Goal: Check status

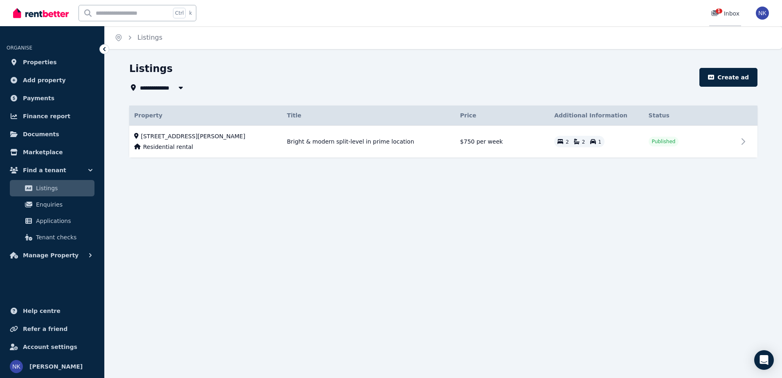
click at [724, 15] on div "1" at bounding box center [717, 13] width 13 height 8
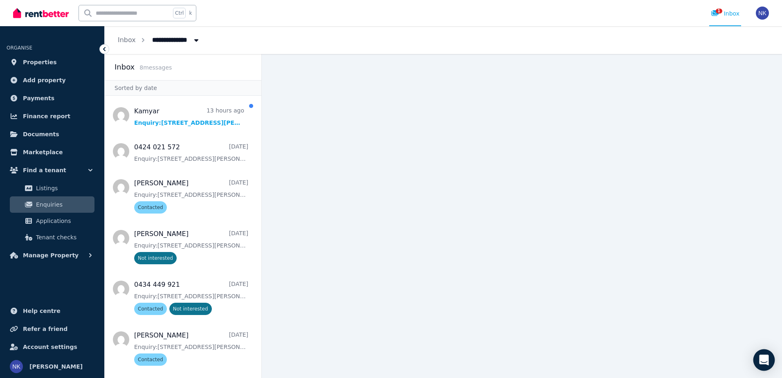
click at [764, 367] on div "Open Intercom Messenger" at bounding box center [765, 360] width 22 height 22
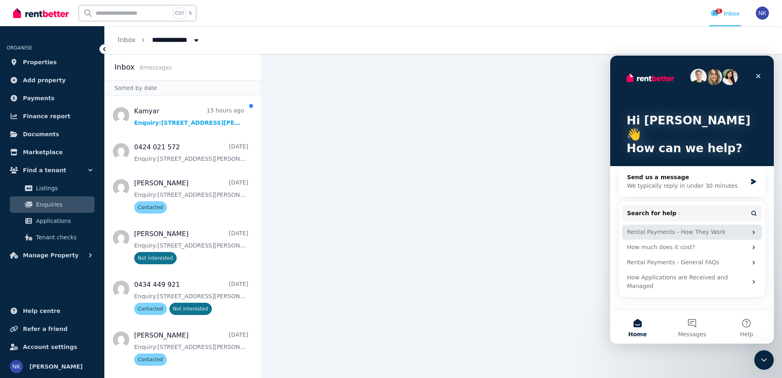
click at [738, 228] on div "Rental Payments - How They Work" at bounding box center [687, 232] width 120 height 9
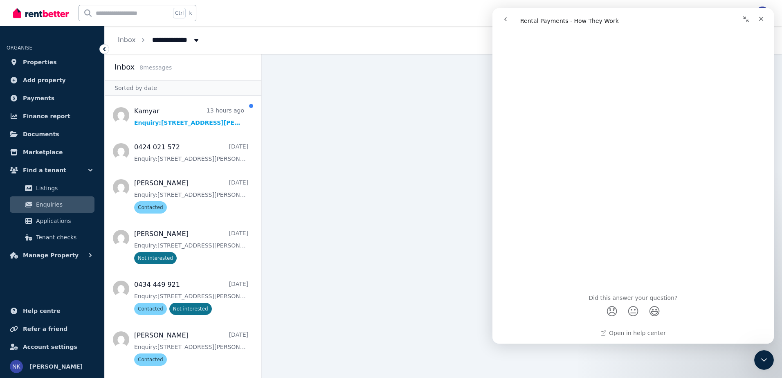
scroll to position [2836, 0]
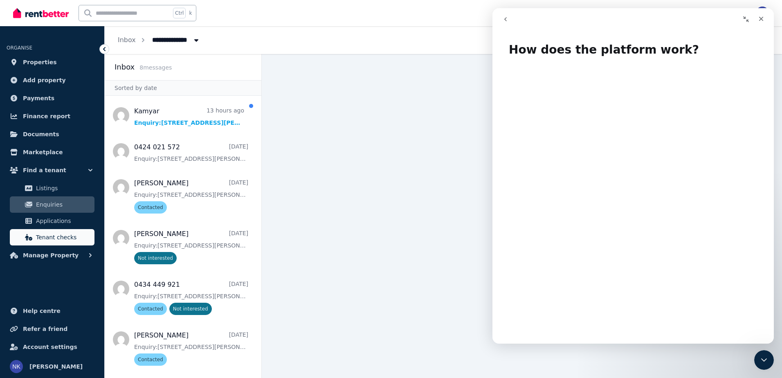
click at [45, 237] on span "Tenant checks" at bounding box center [63, 237] width 55 height 10
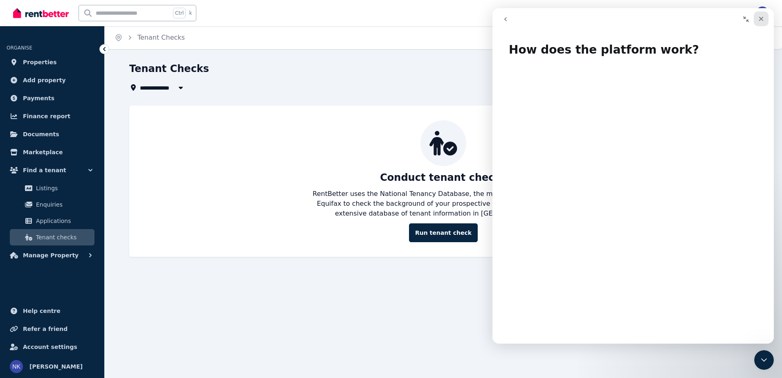
click at [766, 20] on div "Close" at bounding box center [761, 18] width 15 height 15
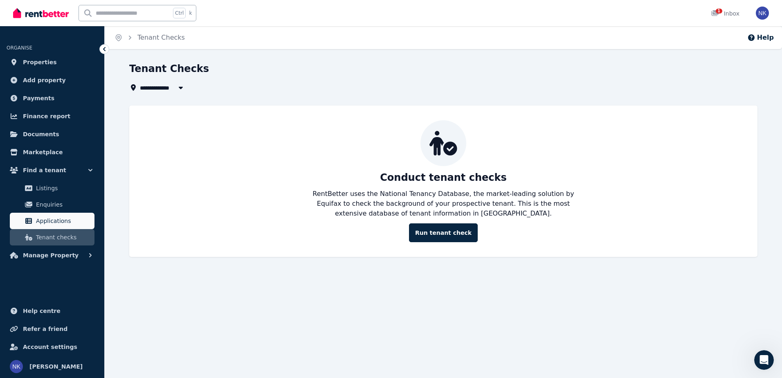
click at [61, 216] on span "Applications" at bounding box center [63, 221] width 55 height 10
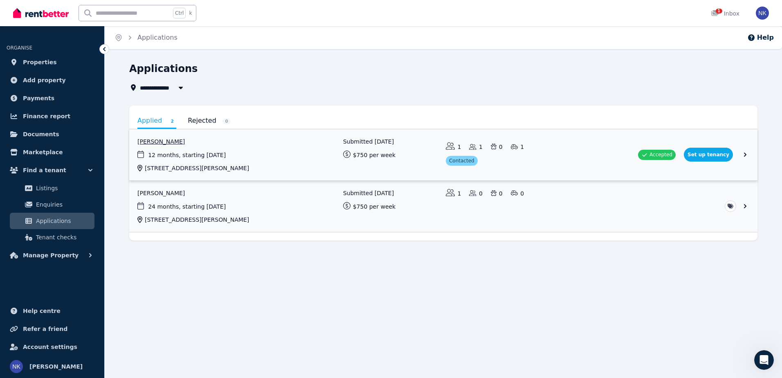
click at [749, 154] on link "View application: Ramanjeet Kaur" at bounding box center [443, 154] width 629 height 51
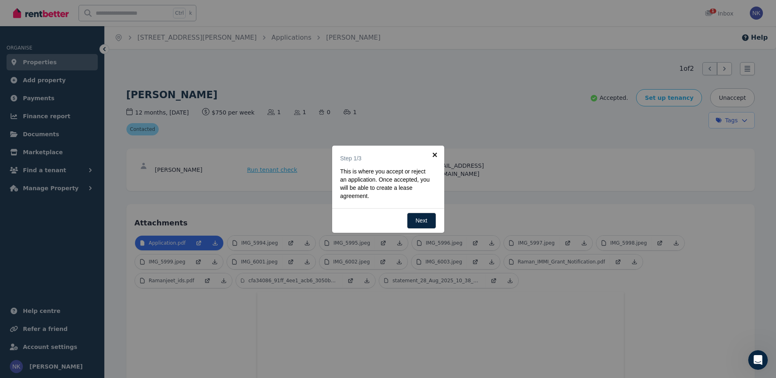
click at [432, 153] on link "×" at bounding box center [435, 155] width 18 height 18
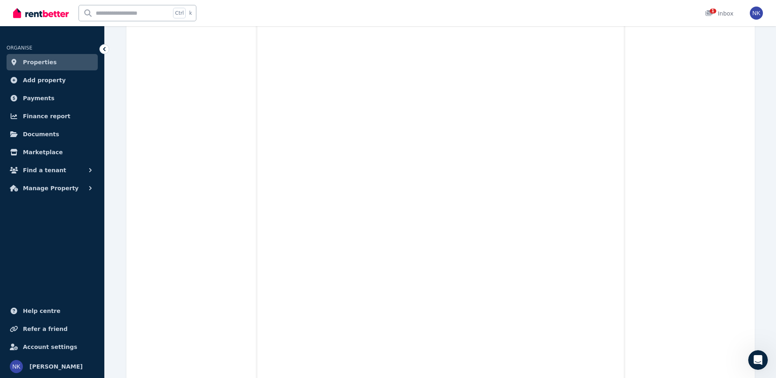
scroll to position [4461, 0]
click at [58, 99] on link "Payments" at bounding box center [52, 98] width 91 height 16
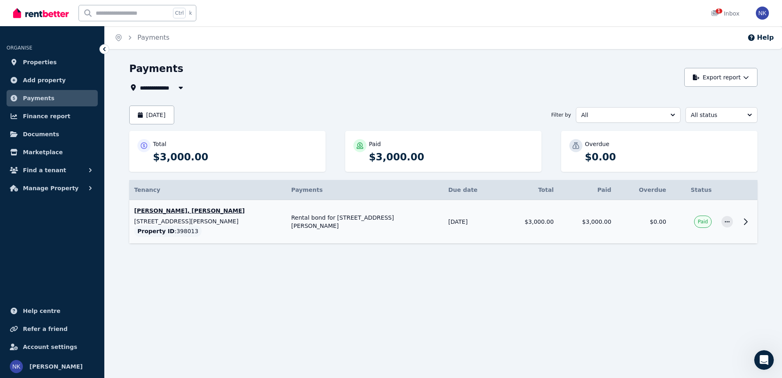
click at [404, 230] on td "Rental bond for [STREET_ADDRESS][PERSON_NAME] Tenants: [PERSON_NAME], [PERSON_N…" at bounding box center [364, 222] width 157 height 44
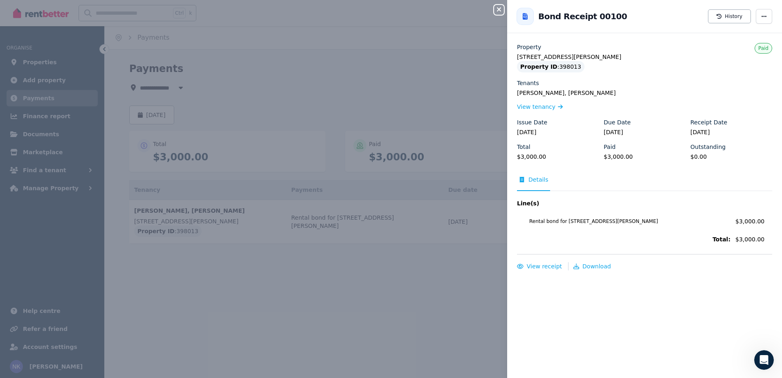
click at [424, 274] on div "Close panel Back to Bond Receipt 00100 History Property [STREET_ADDRESS][PERSON…" at bounding box center [391, 189] width 782 height 378
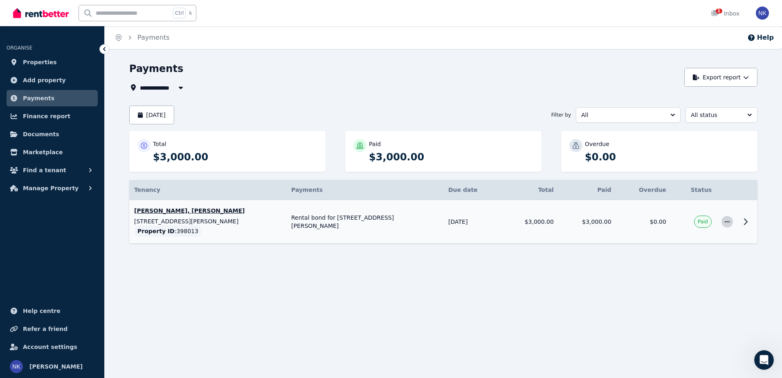
click at [730, 221] on icon "button" at bounding box center [727, 221] width 5 height 1
click at [334, 281] on div "**********" at bounding box center [391, 189] width 782 height 378
click at [205, 211] on p "[PERSON_NAME], [PERSON_NAME]" at bounding box center [207, 211] width 147 height 8
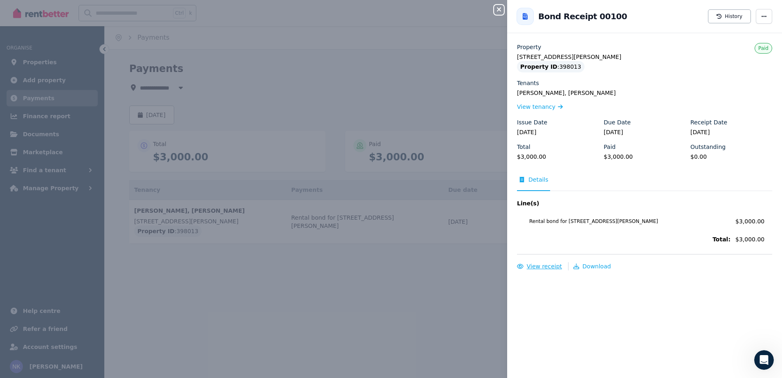
click at [540, 268] on span "View receipt" at bounding box center [544, 266] width 35 height 7
click at [483, 284] on div "Close panel Back to Bond Receipt 00100 History Property [STREET_ADDRESS][PERSON…" at bounding box center [391, 189] width 782 height 378
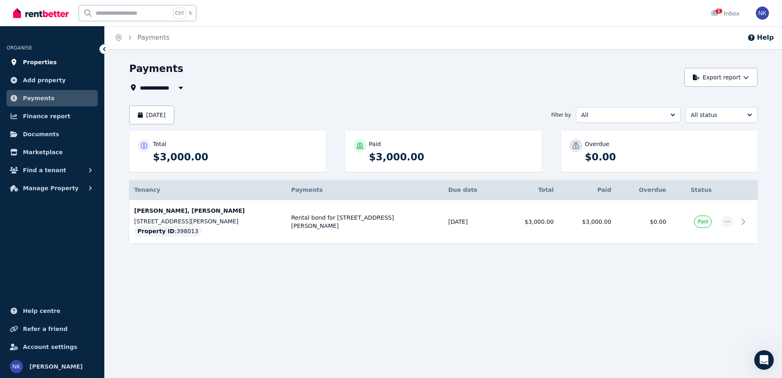
click at [53, 64] on link "Properties" at bounding box center [52, 62] width 91 height 16
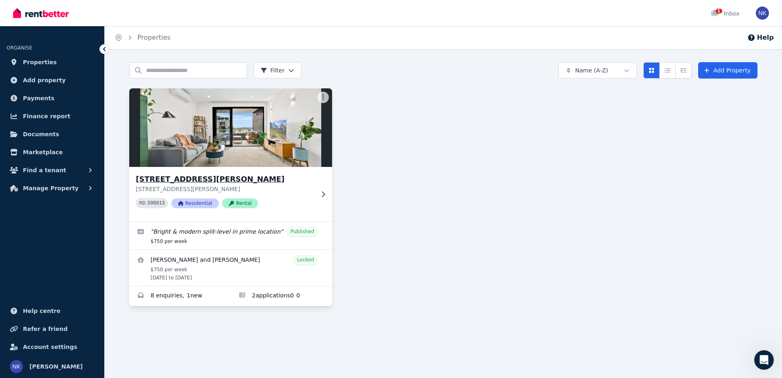
click at [325, 190] on div "[STREET_ADDRESS][PERSON_NAME] [STREET_ADDRESS][PERSON_NAME] PID 398013 Resident…" at bounding box center [230, 194] width 203 height 54
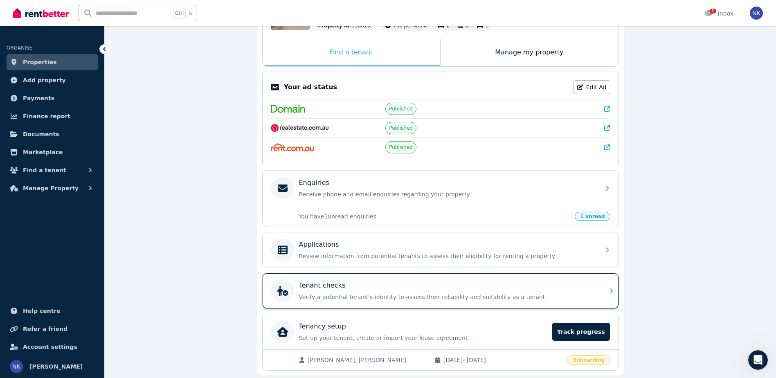
scroll to position [151, 0]
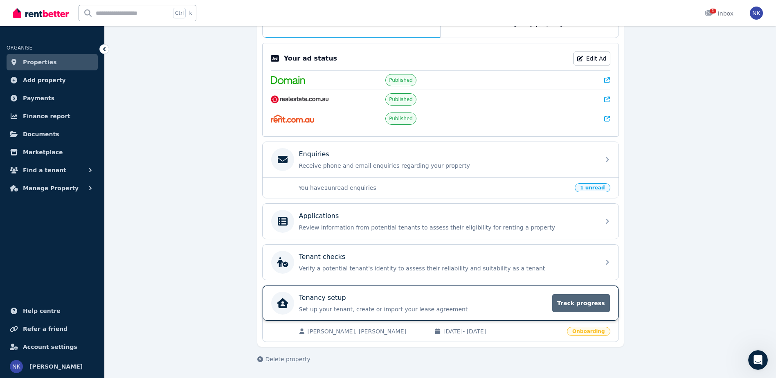
click at [580, 302] on span "Track progress" at bounding box center [580, 303] width 57 height 18
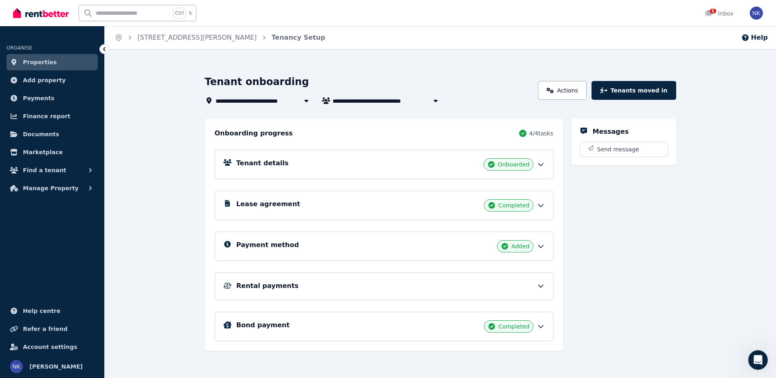
click at [543, 287] on icon at bounding box center [541, 286] width 8 height 8
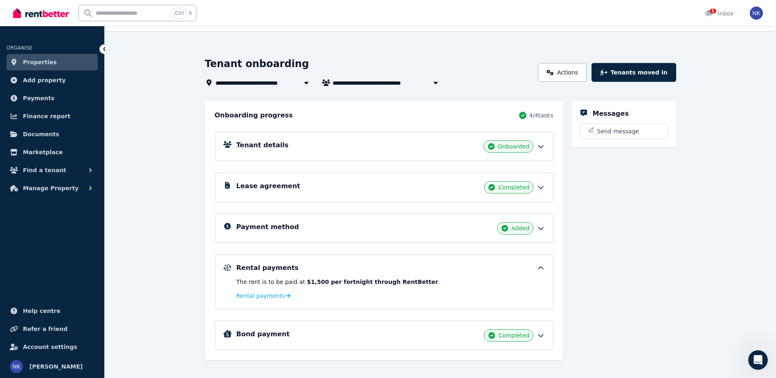
scroll to position [28, 0]
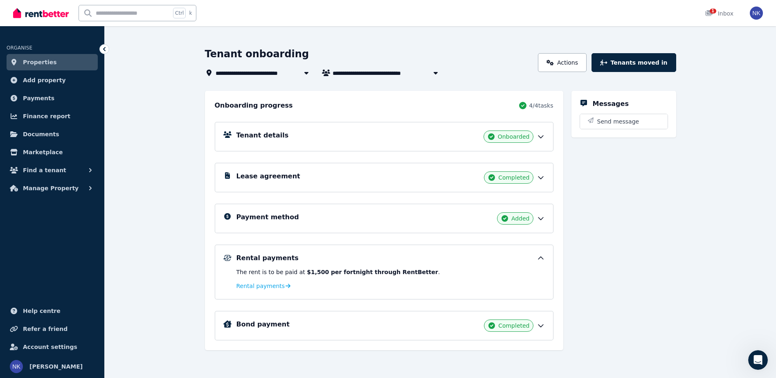
click at [540, 326] on icon at bounding box center [541, 326] width 5 height 2
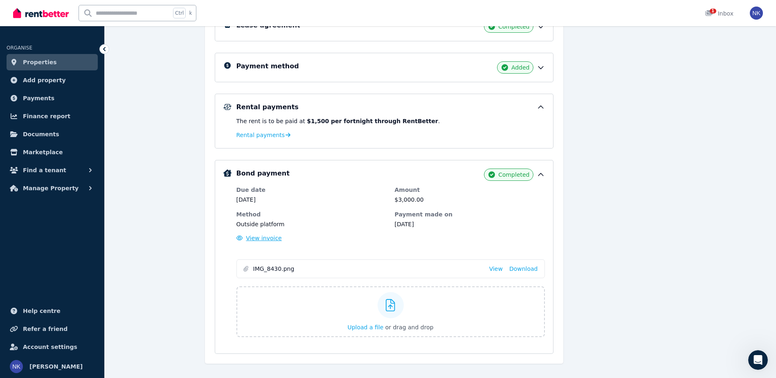
scroll to position [192, 0]
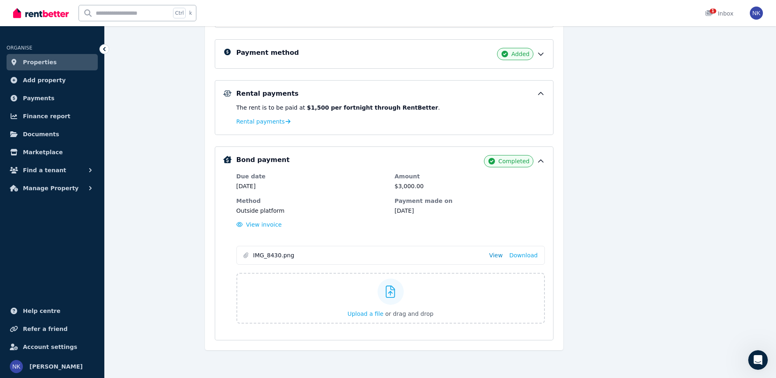
click at [502, 255] on link "View" at bounding box center [496, 255] width 14 height 8
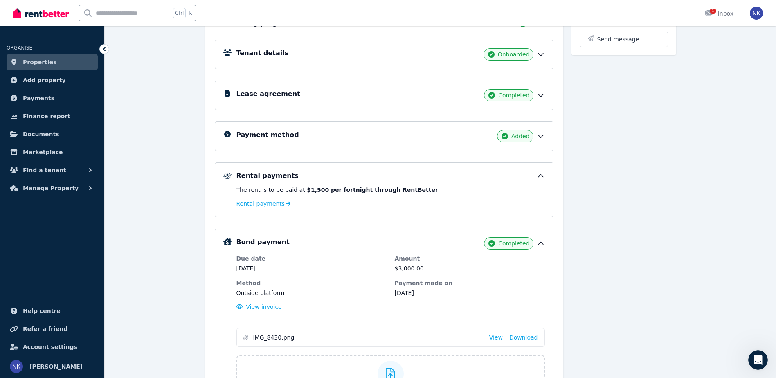
scroll to position [70, 0]
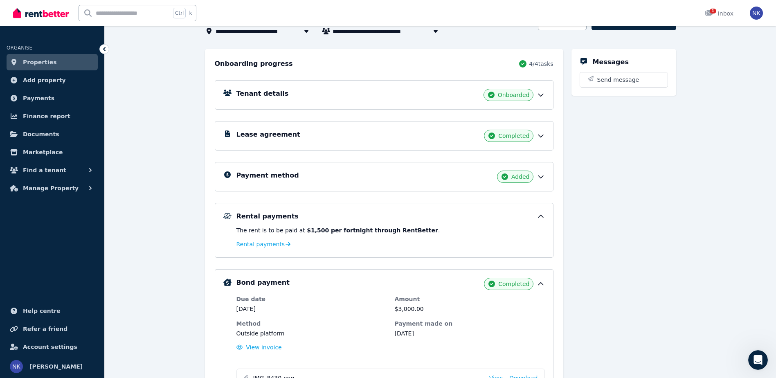
click at [539, 133] on icon at bounding box center [541, 136] width 8 height 8
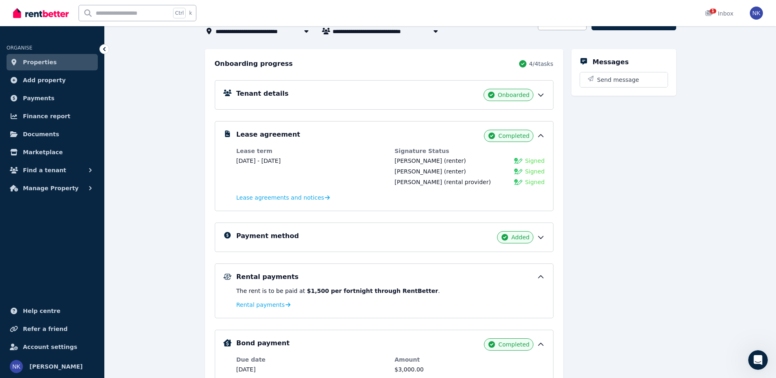
click at [547, 235] on div "Payment method Added" at bounding box center [384, 237] width 339 height 29
click at [541, 92] on icon at bounding box center [541, 95] width 8 height 8
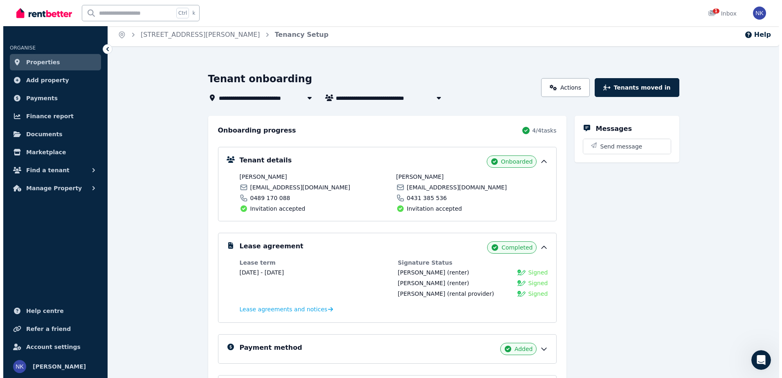
scroll to position [0, 0]
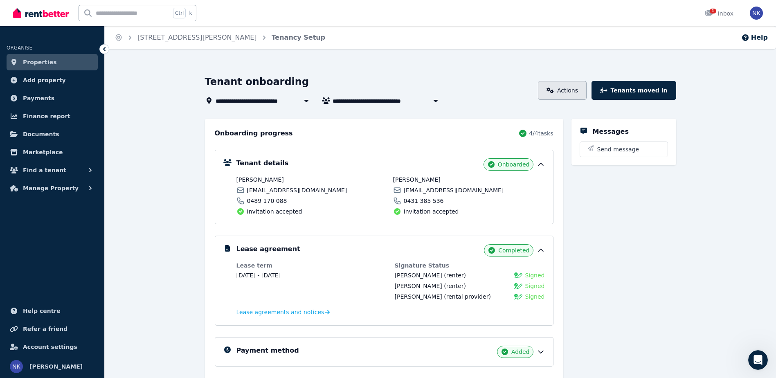
click at [584, 97] on link "Actions" at bounding box center [562, 90] width 49 height 19
